Goal: Task Accomplishment & Management: Manage account settings

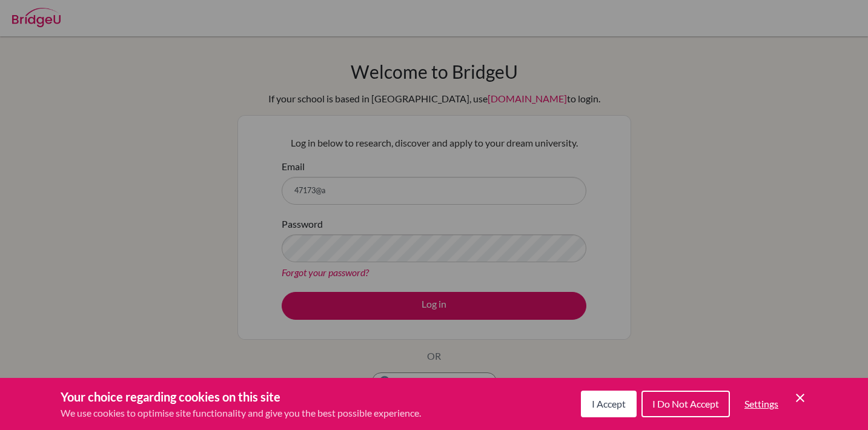
scroll to position [79, 0]
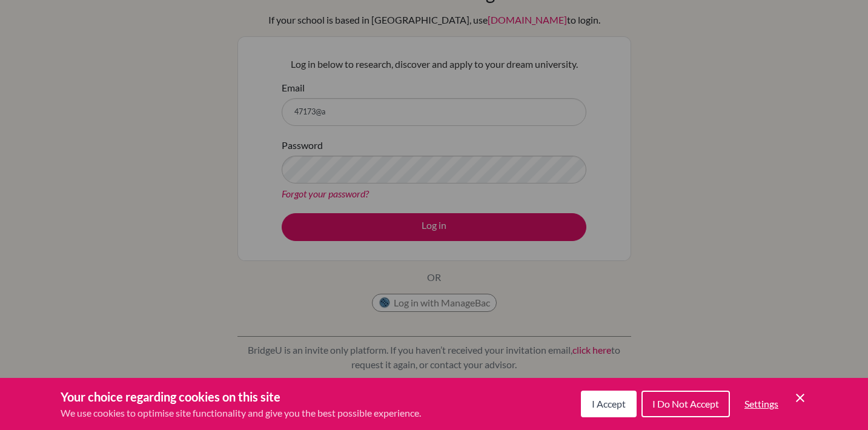
click at [680, 410] on button "I Do Not Accept" at bounding box center [685, 404] width 88 height 27
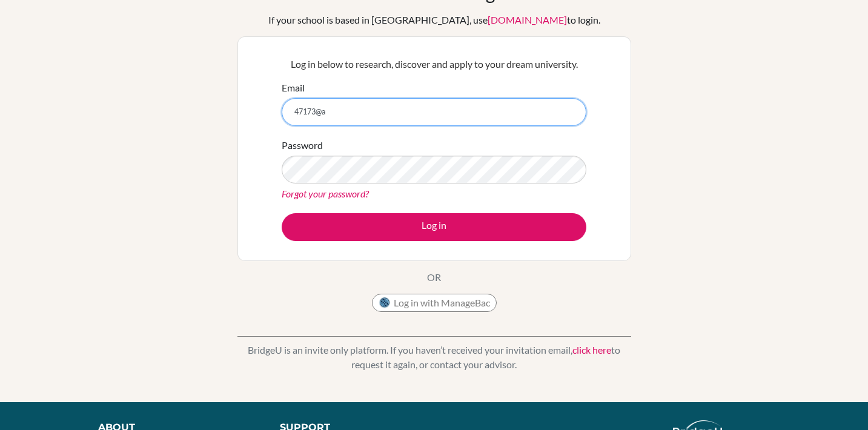
click at [442, 111] on input "47173@a" at bounding box center [434, 112] width 305 height 28
type input "[EMAIL_ADDRESS][DOMAIN_NAME]"
click at [349, 197] on link "Forgot your password?" at bounding box center [325, 194] width 87 height 12
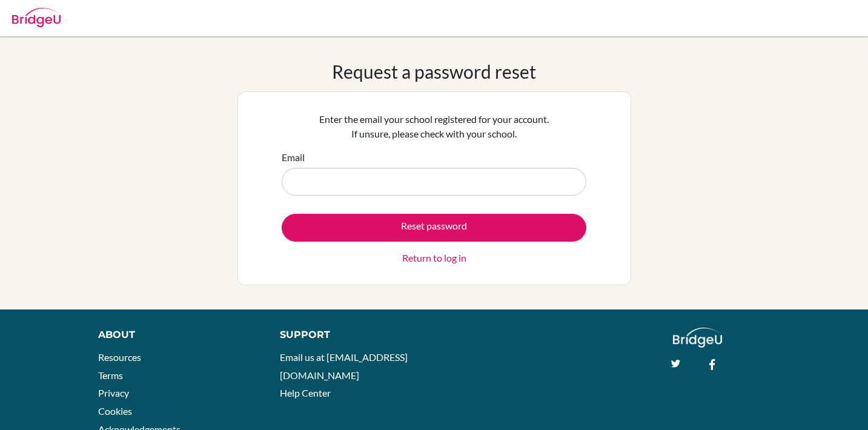
click at [349, 178] on input "Email" at bounding box center [434, 182] width 305 height 28
type input "[EMAIL_ADDRESS][DOMAIN_NAME]"
click at [282, 214] on button "Reset password" at bounding box center [434, 228] width 305 height 28
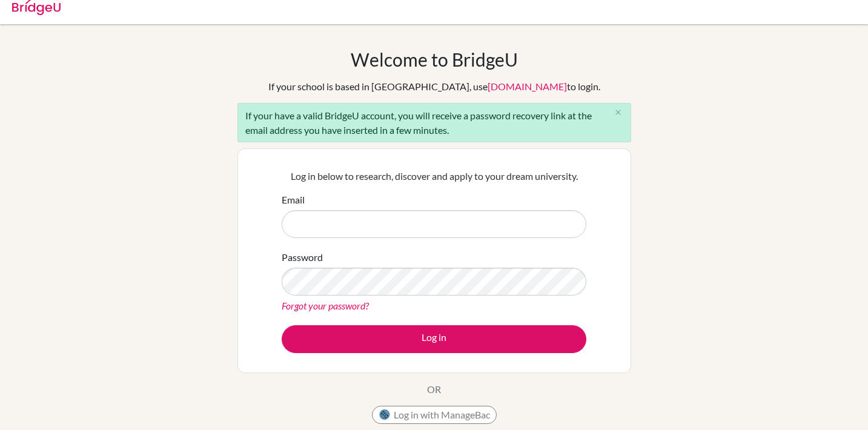
scroll to position [9, 0]
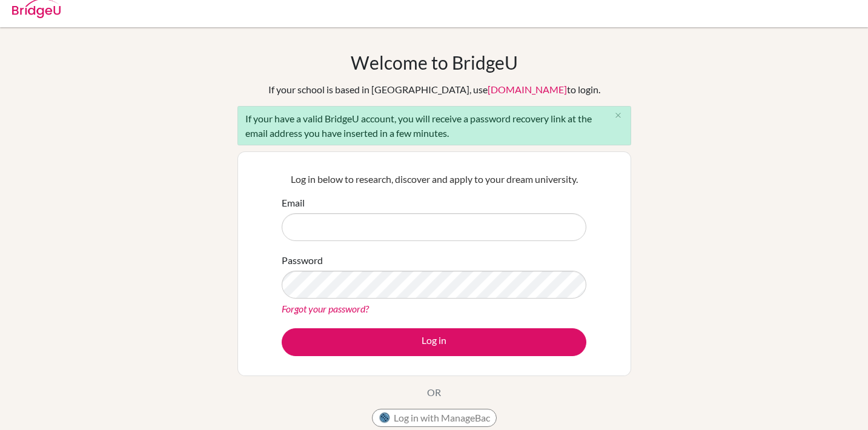
click at [438, 231] on input "Email" at bounding box center [434, 227] width 305 height 28
click at [402, 224] on input "Email" at bounding box center [434, 227] width 305 height 28
type input "[EMAIL_ADDRESS][DOMAIN_NAME]"
click at [282, 328] on button "Log in" at bounding box center [434, 342] width 305 height 28
